Goal: Find specific page/section: Find specific page/section

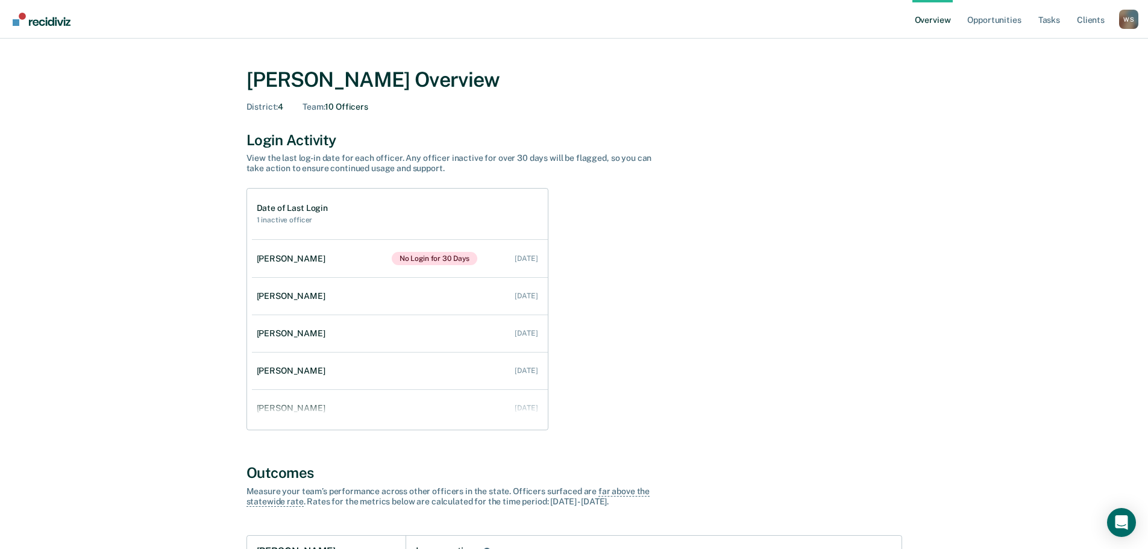
click at [938, 22] on link "Overview" at bounding box center [933, 19] width 41 height 39
click at [992, 18] on link "Opportunities" at bounding box center [994, 19] width 58 height 39
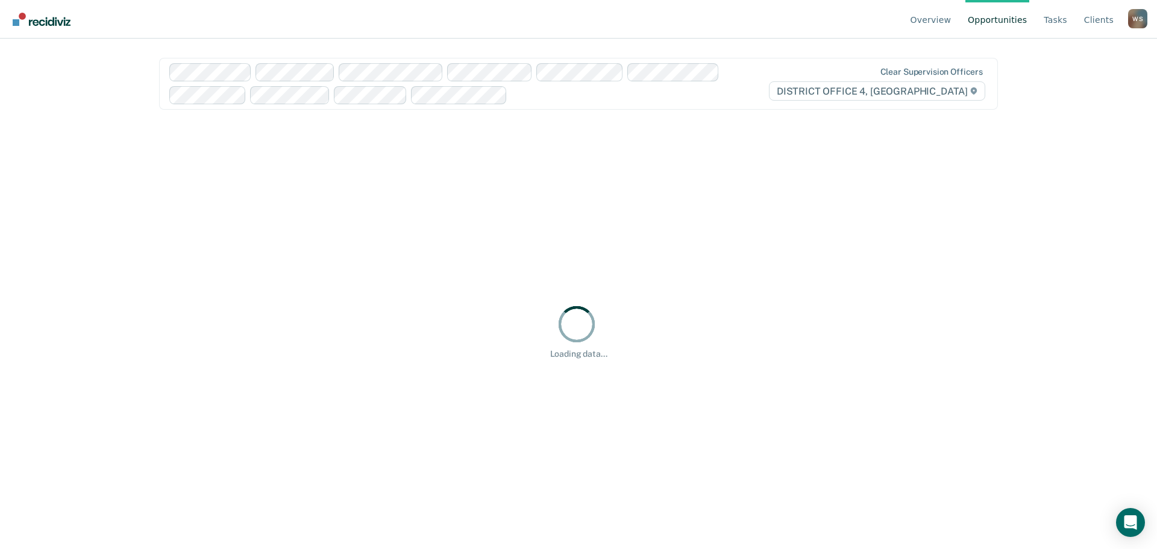
click at [1132, 20] on div "W S" at bounding box center [1137, 18] width 19 height 19
click at [1056, 52] on link "Profile" at bounding box center [1090, 56] width 78 height 10
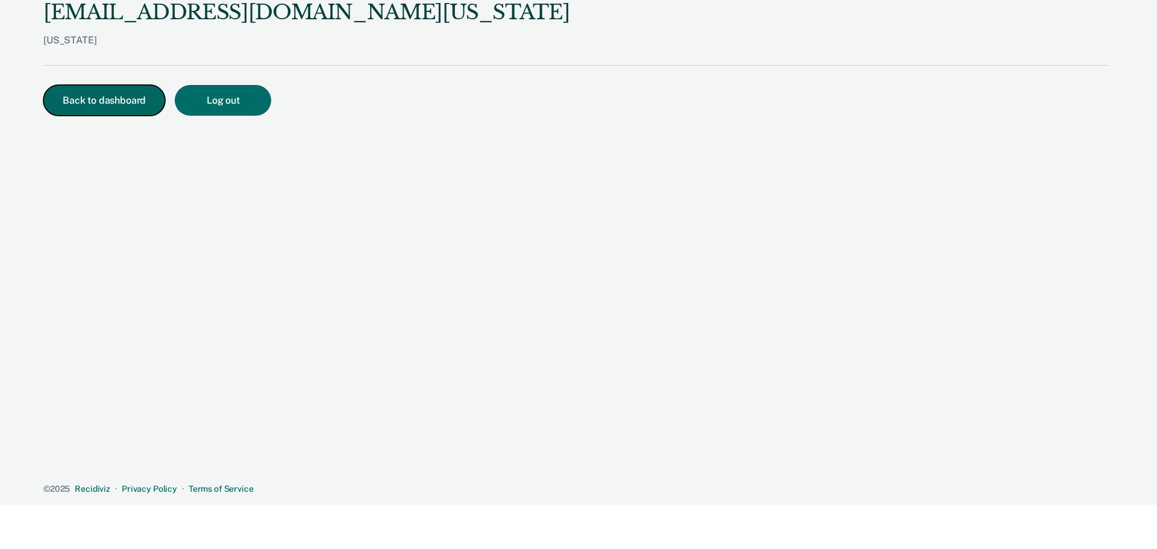
click at [94, 107] on button "Back to dashboard" at bounding box center [104, 100] width 122 height 31
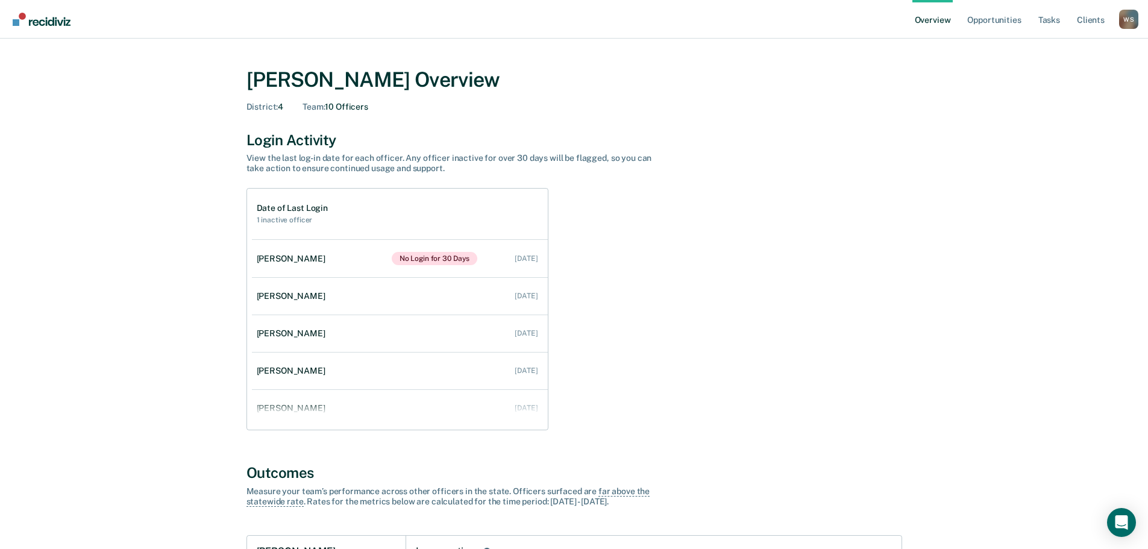
click at [1127, 18] on div "W S" at bounding box center [1128, 19] width 19 height 19
click at [1074, 93] on link "Go to Operations" at bounding box center [1081, 94] width 78 height 10
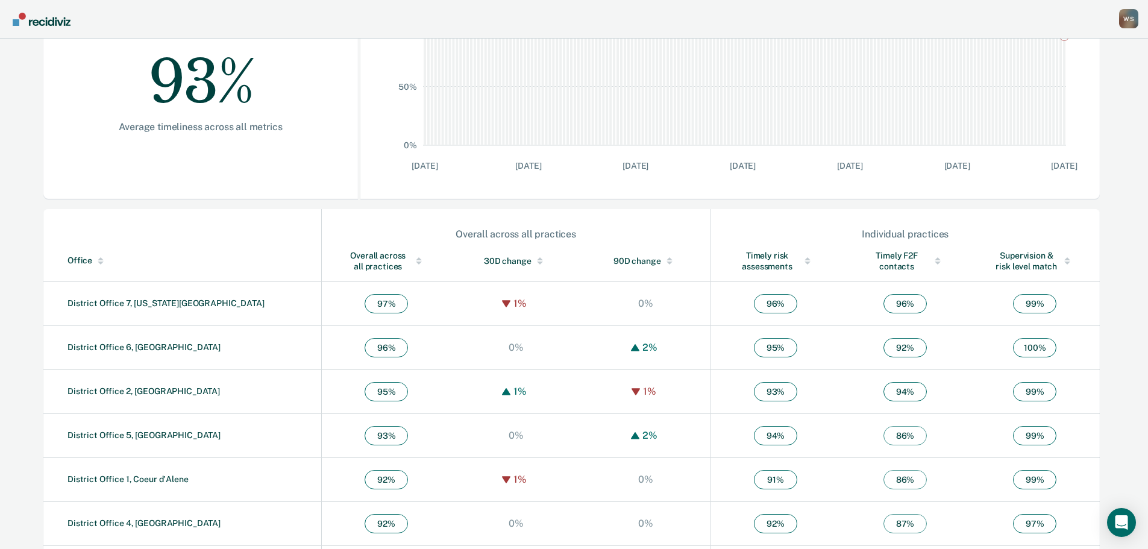
scroll to position [291, 0]
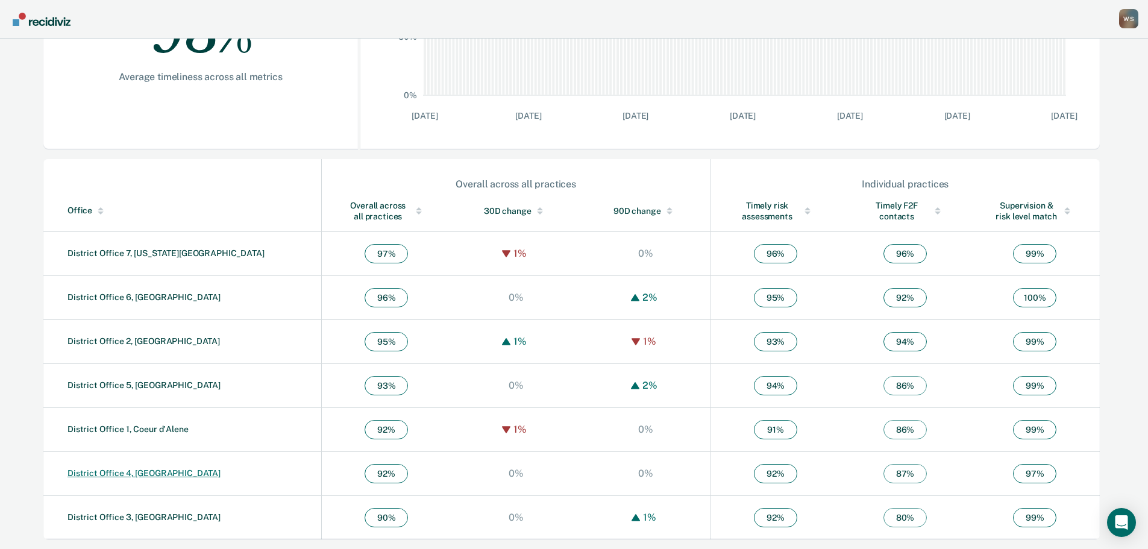
click at [130, 473] on link "District Office 4, [GEOGRAPHIC_DATA]" at bounding box center [144, 473] width 153 height 10
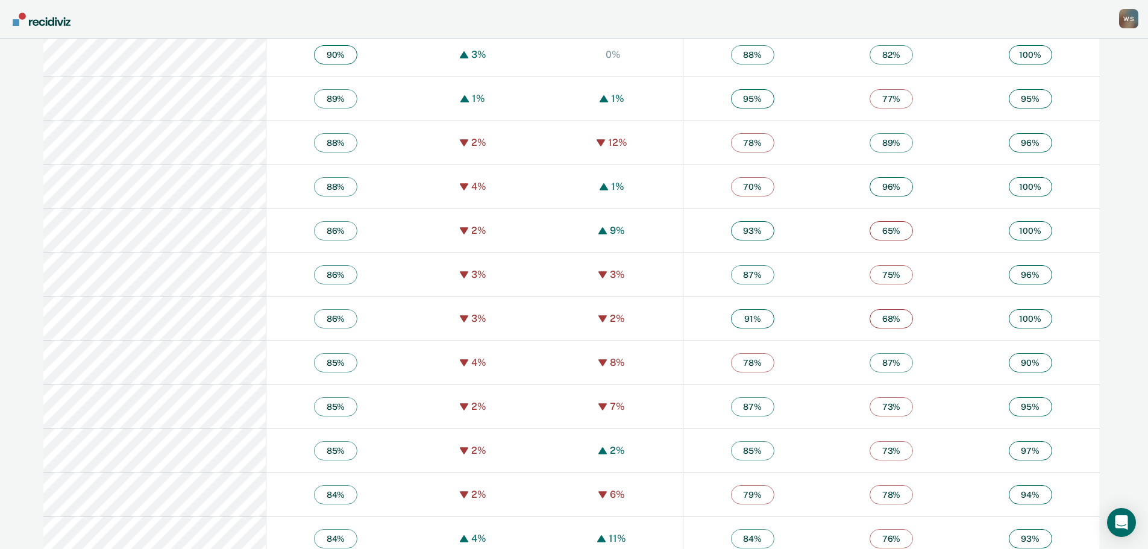
scroll to position [2471, 0]
